Goal: Task Accomplishment & Management: Manage account settings

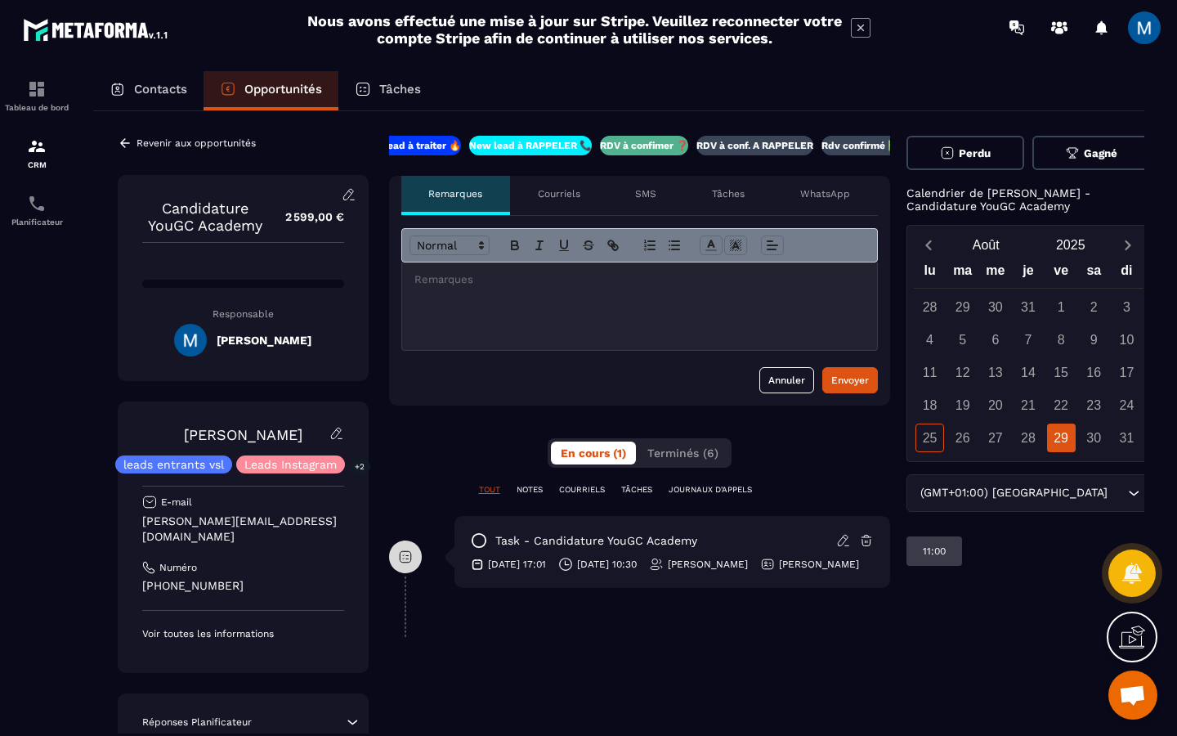
click at [733, 143] on p "RDV à conf. A RAPPELER" at bounding box center [754, 145] width 117 height 13
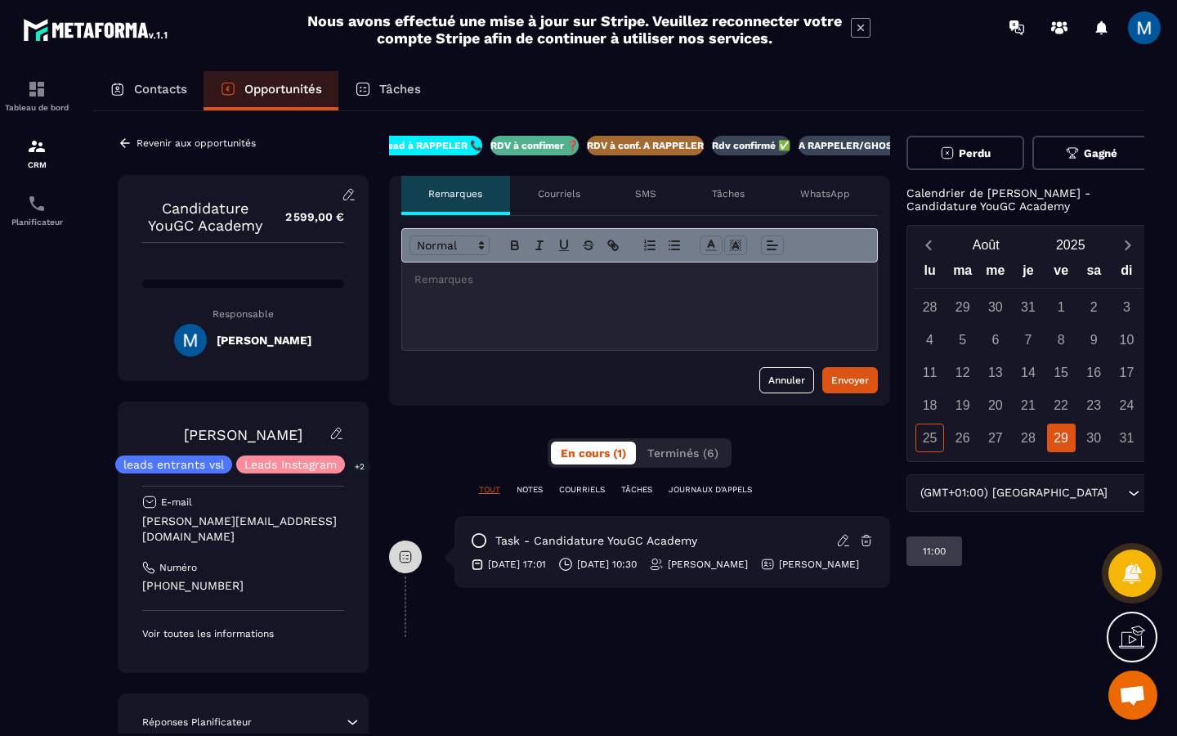
scroll to position [0, 140]
click at [127, 143] on icon at bounding box center [125, 142] width 10 height 9
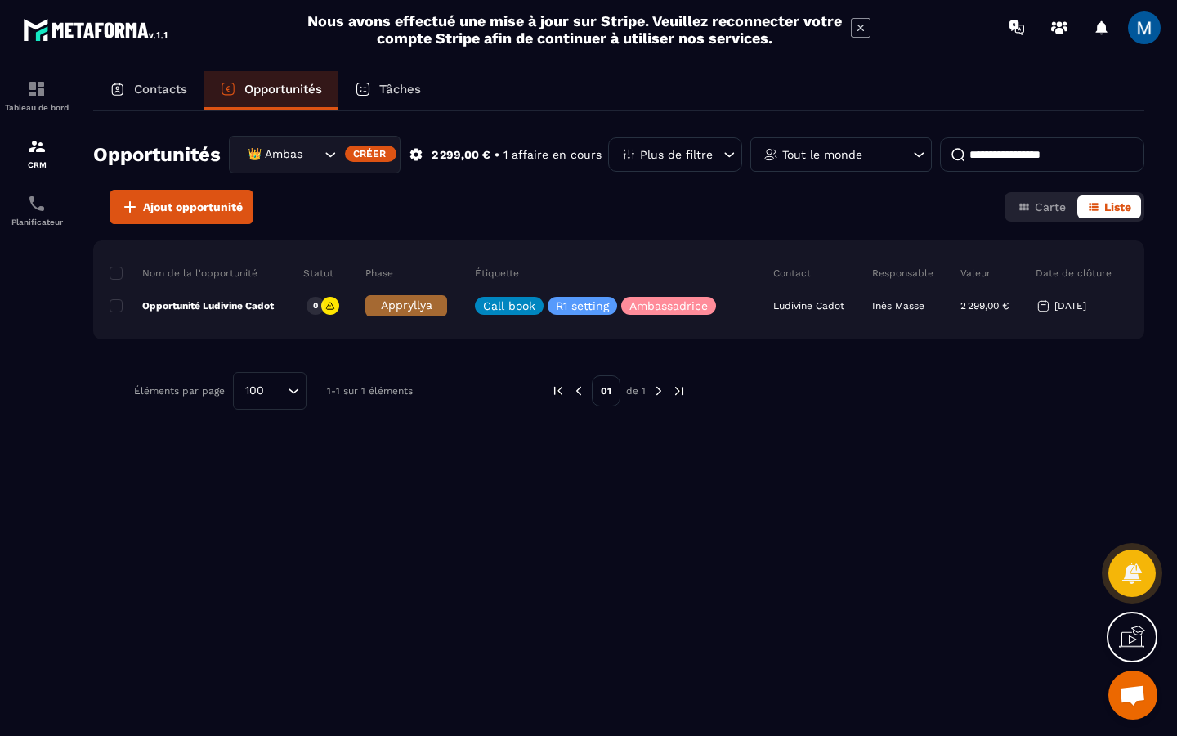
click at [169, 92] on p "Contacts" at bounding box center [160, 89] width 53 height 15
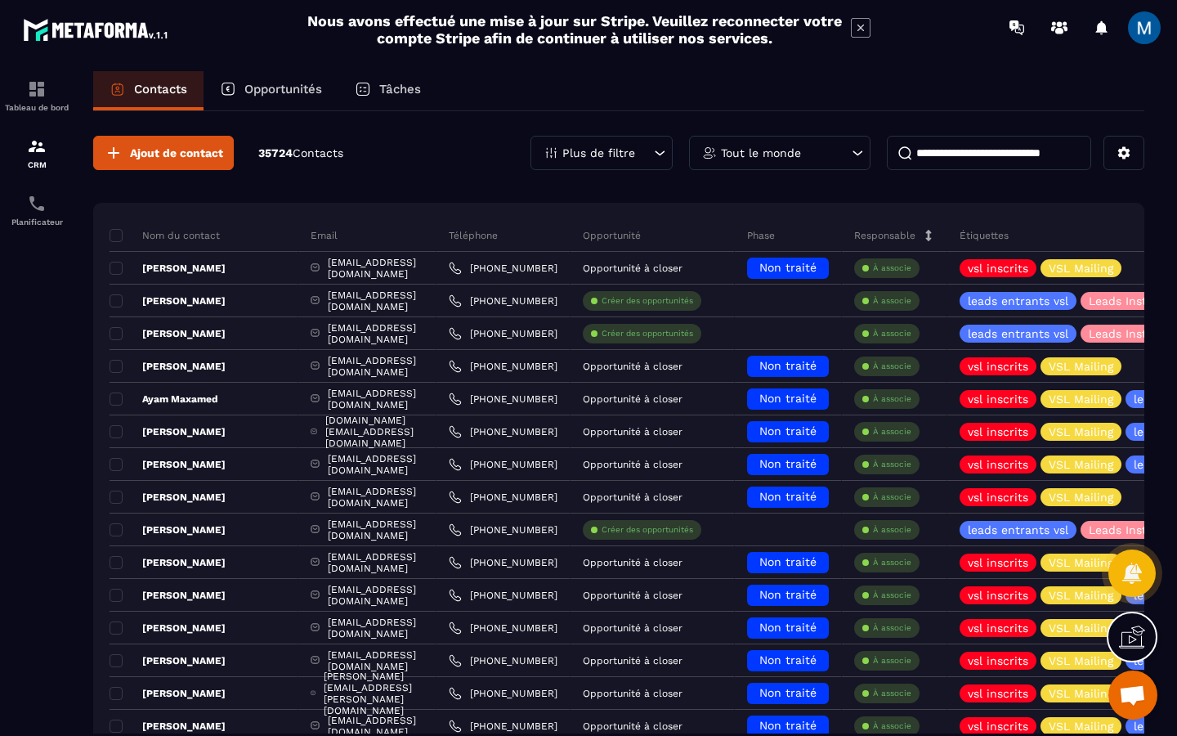
click at [995, 154] on input at bounding box center [989, 153] width 204 height 34
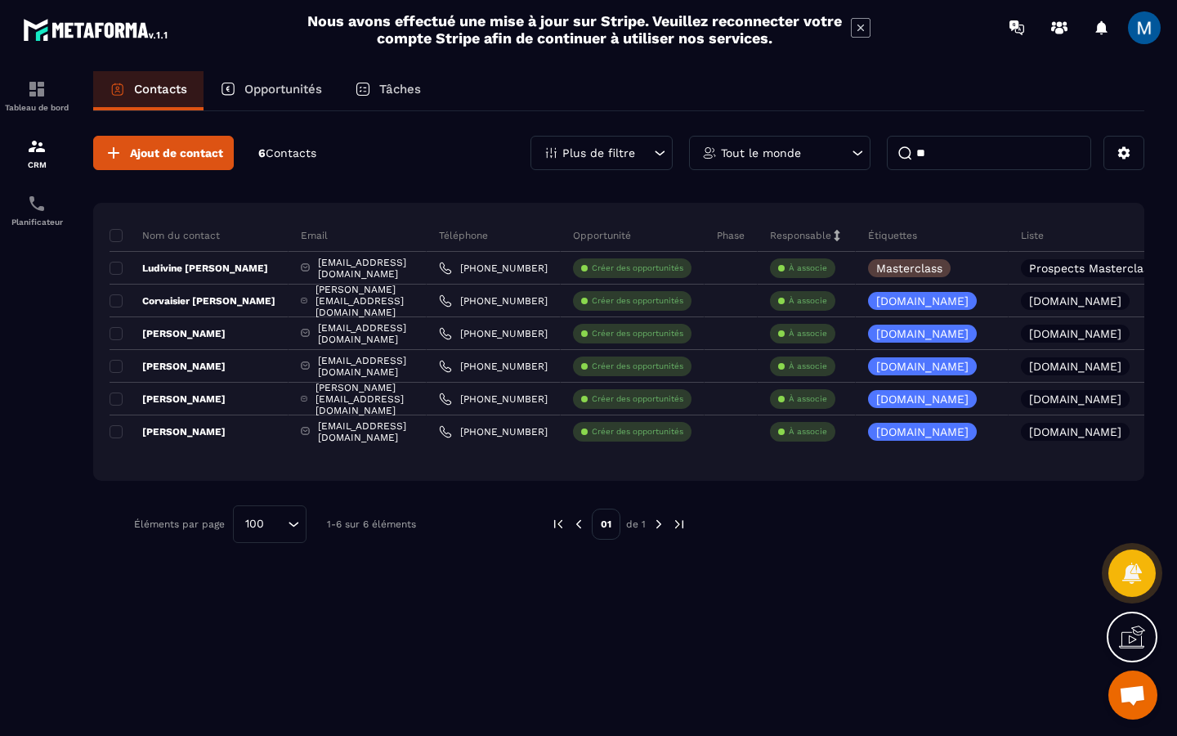
type input "*"
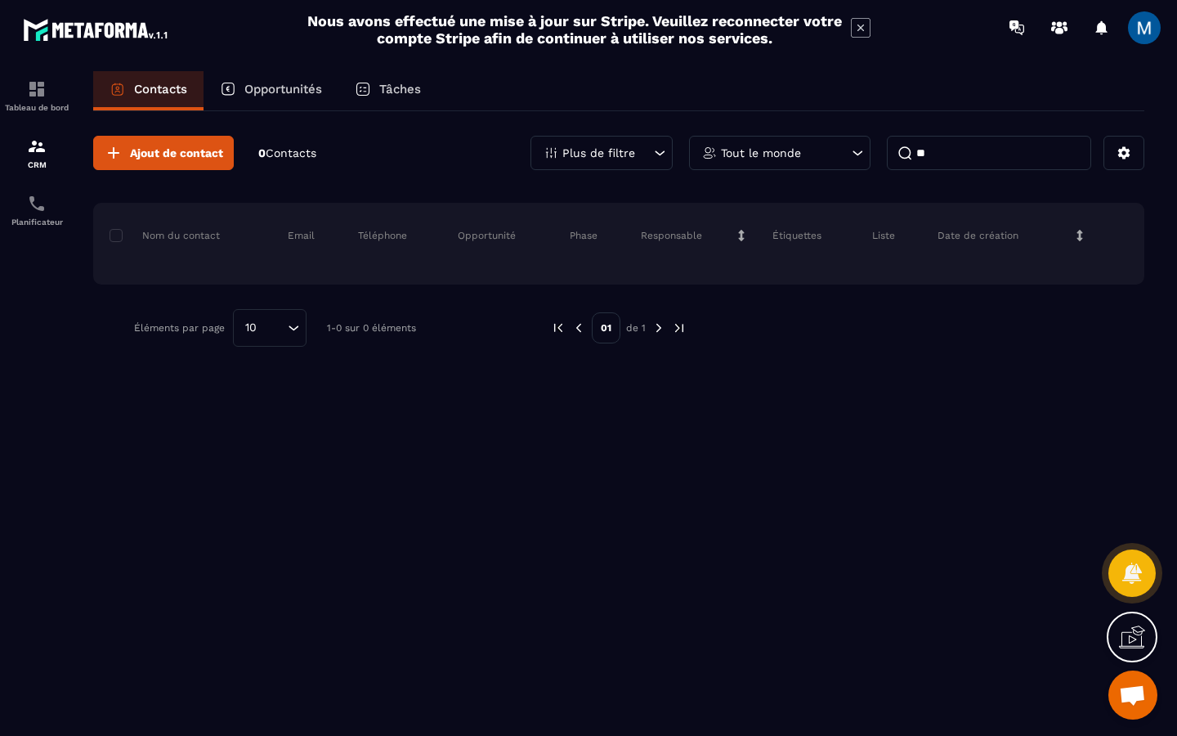
type input "*"
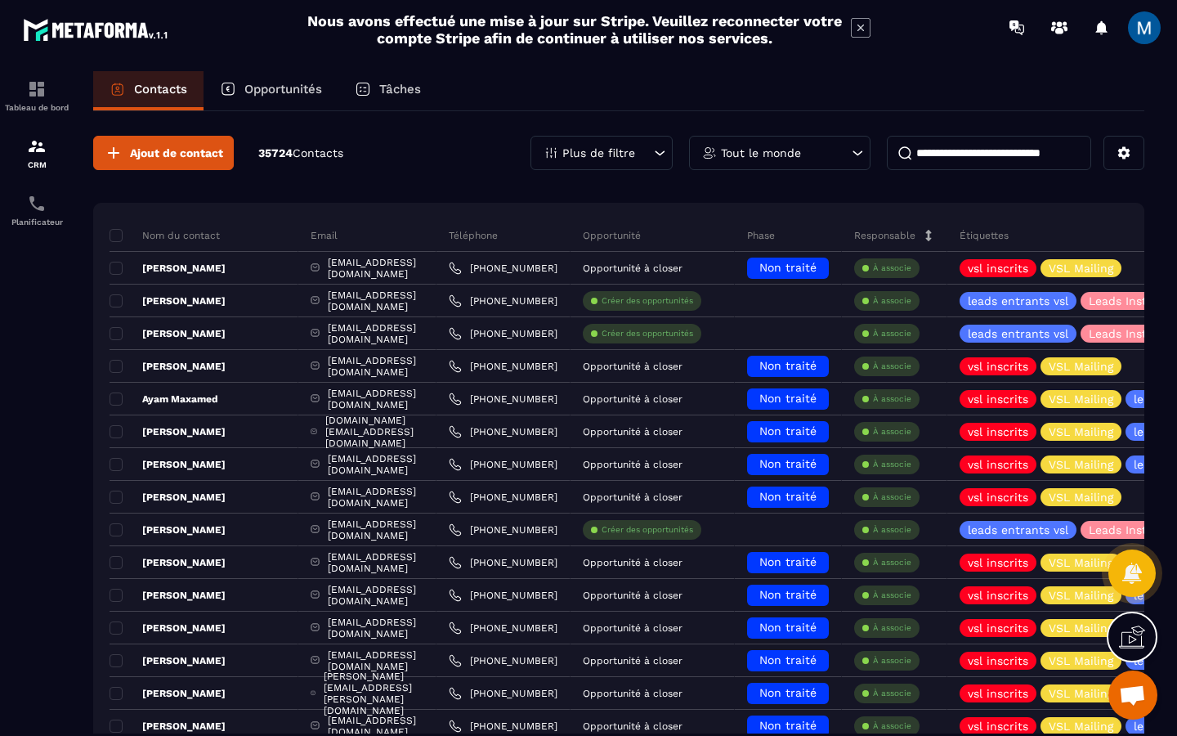
click at [289, 96] on div "Opportunités" at bounding box center [270, 90] width 135 height 39
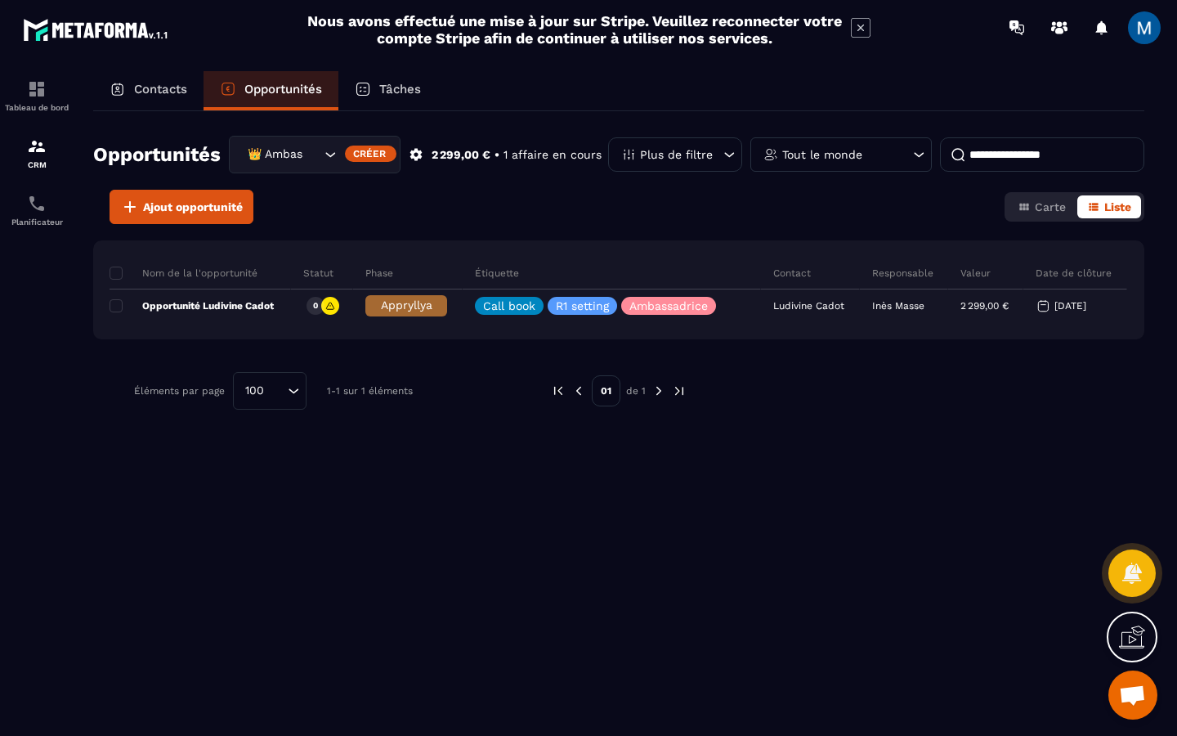
click at [324, 154] on icon "Search for option" at bounding box center [330, 154] width 16 height 16
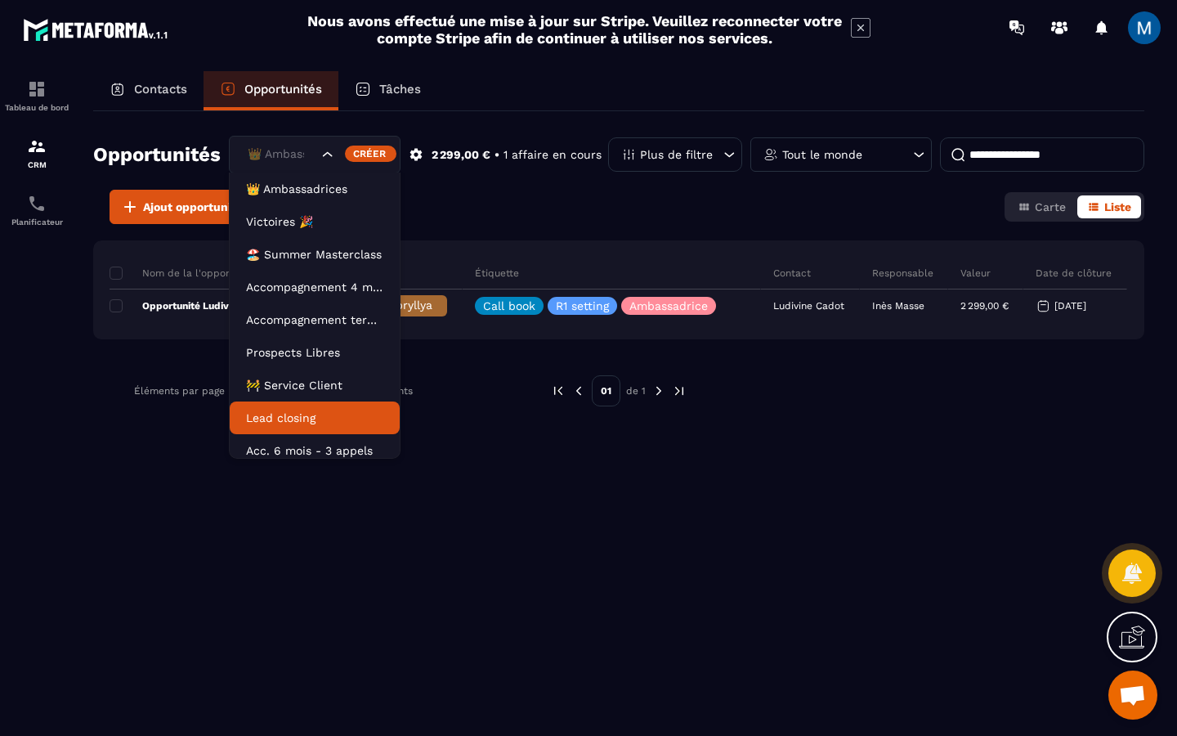
click at [328, 420] on p "Lead closing" at bounding box center [314, 417] width 137 height 16
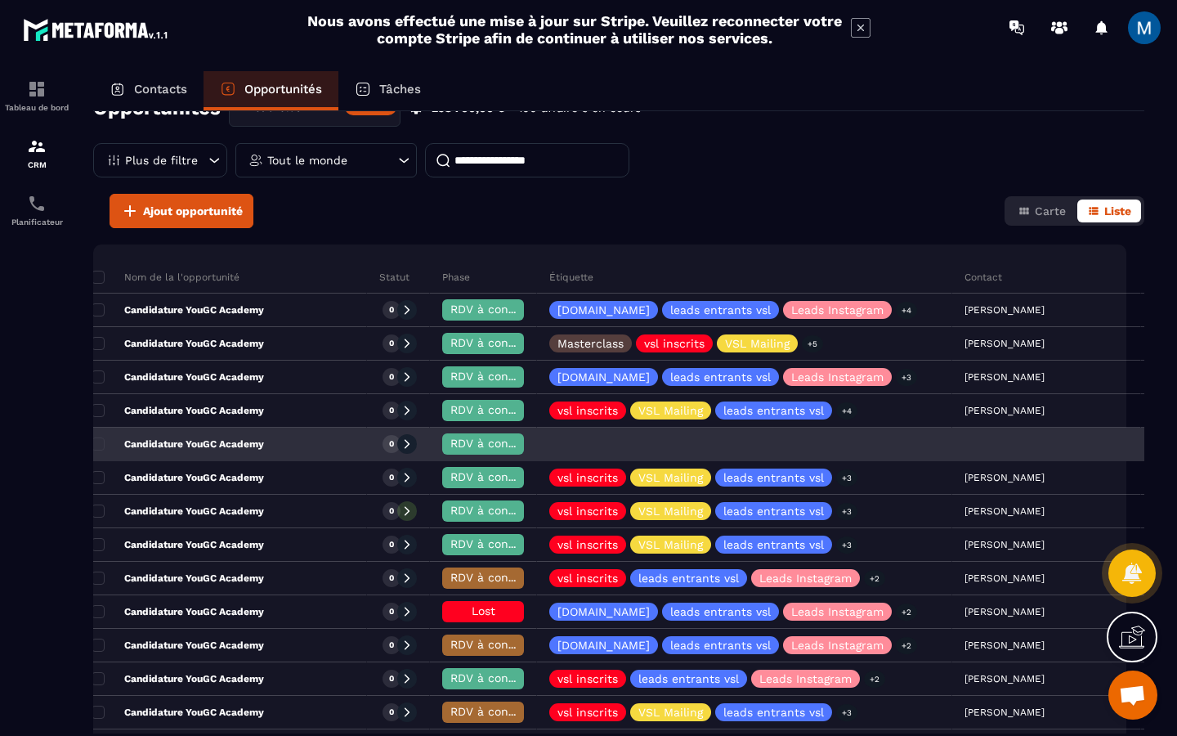
scroll to position [0, 7]
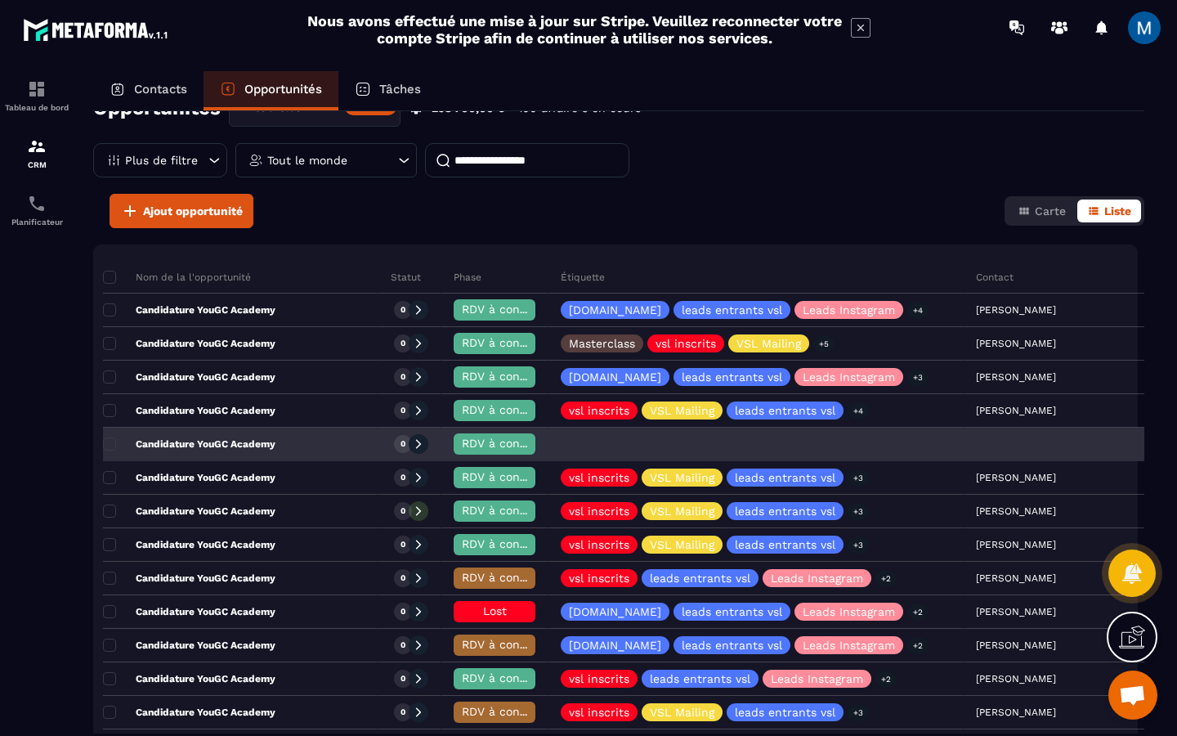
click at [280, 441] on div "Candidature YouGC Academy" at bounding box center [240, 444] width 275 height 33
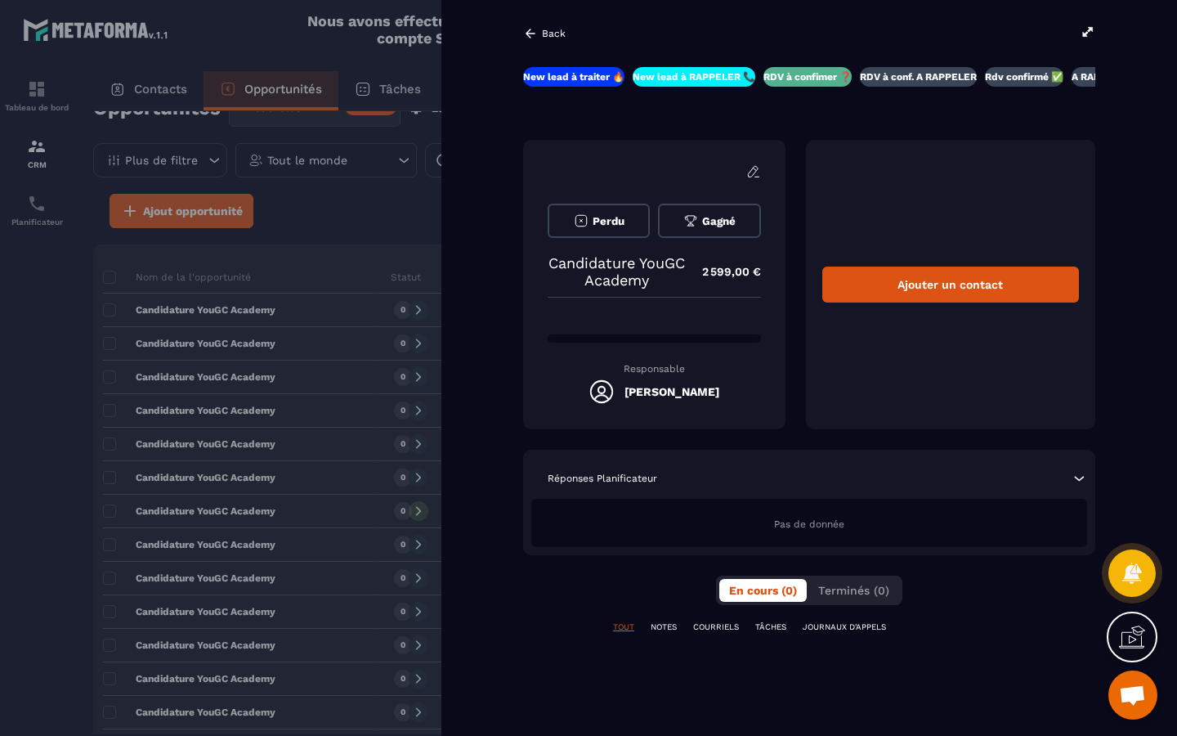
click at [537, 29] on icon at bounding box center [530, 33] width 15 height 15
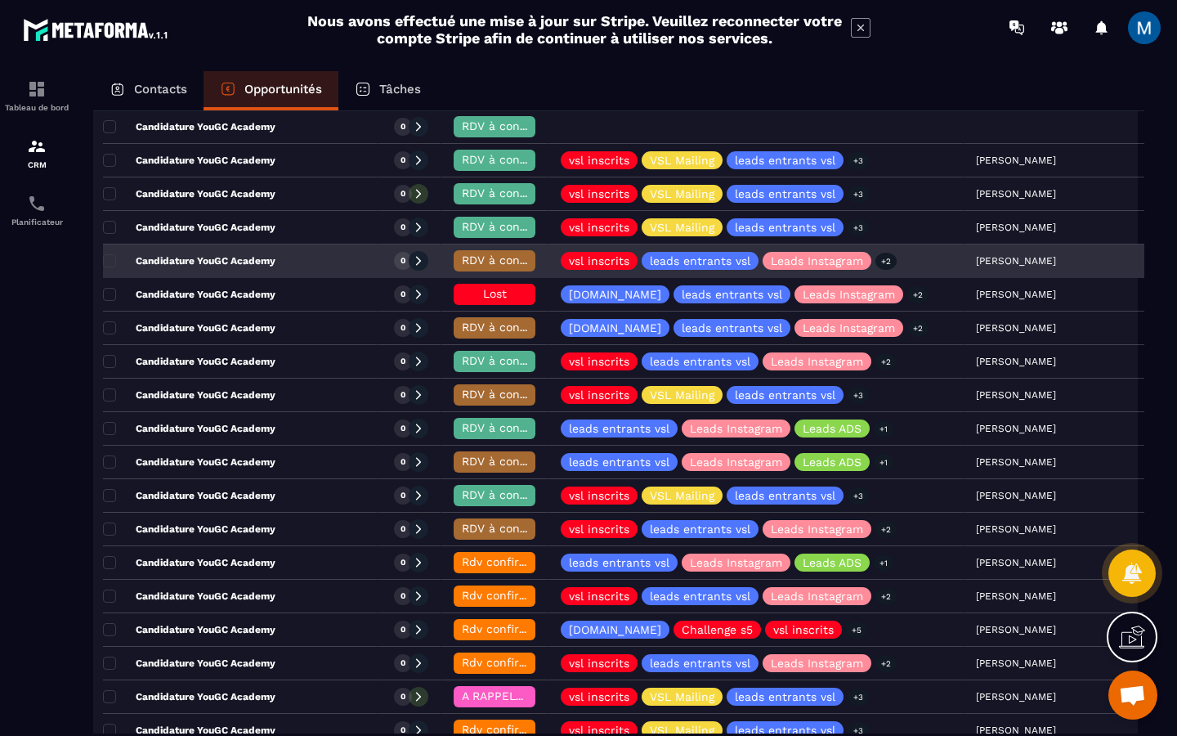
scroll to position [365, 0]
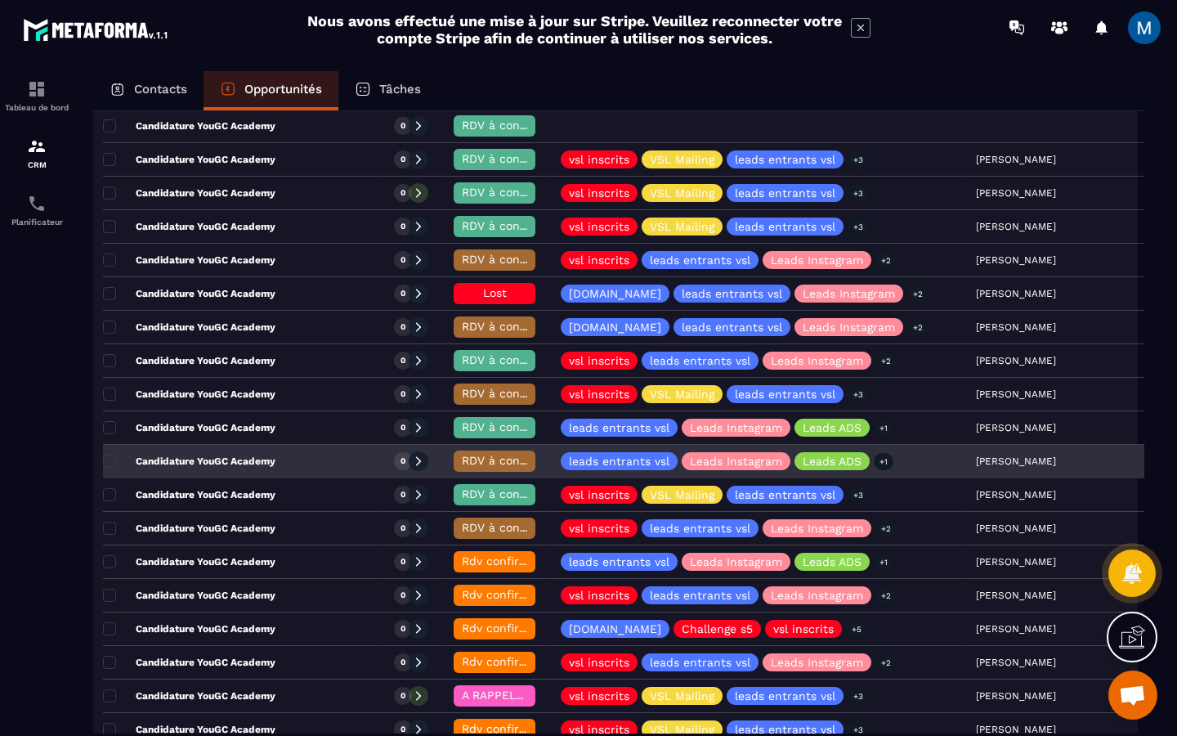
click at [297, 458] on div "Candidature YouGC Academy" at bounding box center [240, 461] width 275 height 33
